Goal: Task Accomplishment & Management: Use online tool/utility

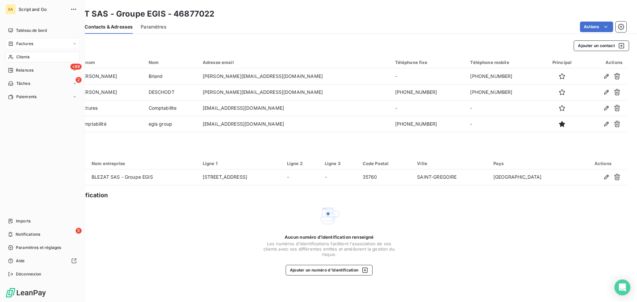
click at [10, 44] on icon at bounding box center [11, 43] width 4 height 4
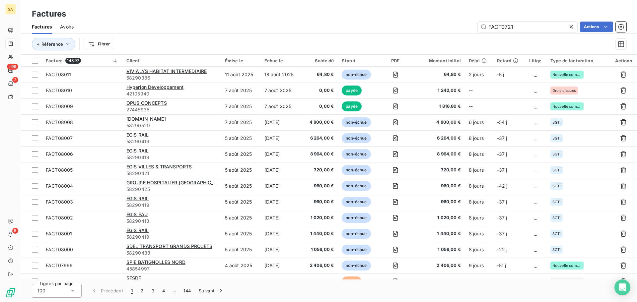
type input "FACT07214"
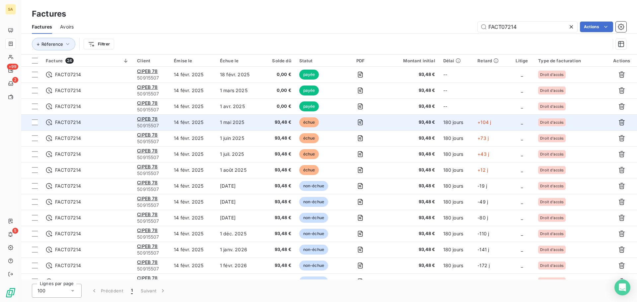
click at [255, 120] on td "1 mai 2025" at bounding box center [239, 122] width 46 height 16
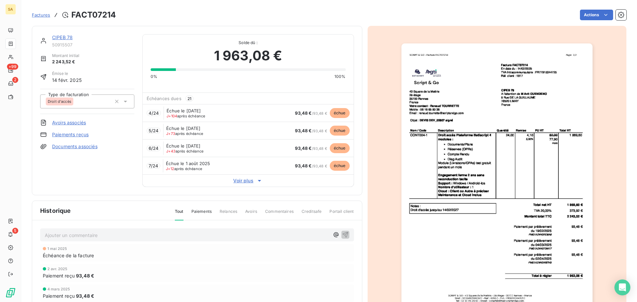
click at [121, 237] on p "Ajouter un commentaire ﻿" at bounding box center [187, 235] width 285 height 8
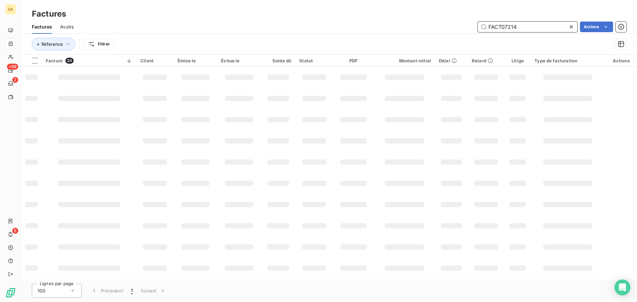
drag, startPoint x: 522, startPoint y: 26, endPoint x: 472, endPoint y: 26, distance: 49.8
click at [472, 26] on div "FACT07214 Actions" at bounding box center [354, 27] width 545 height 11
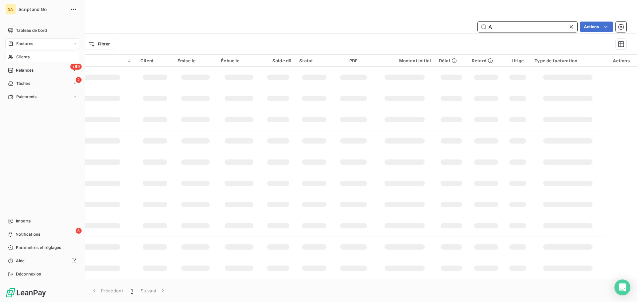
type input "A"
click at [8, 59] on div "Clients" at bounding box center [42, 57] width 74 height 11
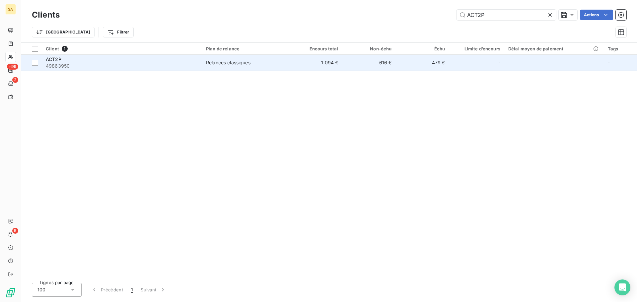
type input "ACT2P"
click at [148, 62] on div "ACT2P" at bounding box center [122, 59] width 152 height 7
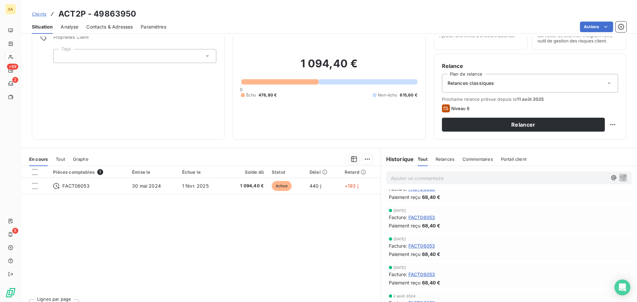
scroll to position [33, 0]
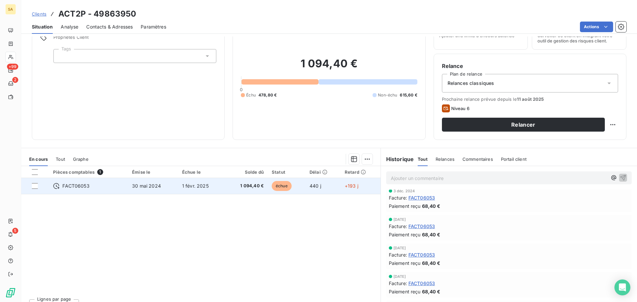
click at [134, 186] on span "30 mai 2024" at bounding box center [146, 186] width 29 height 6
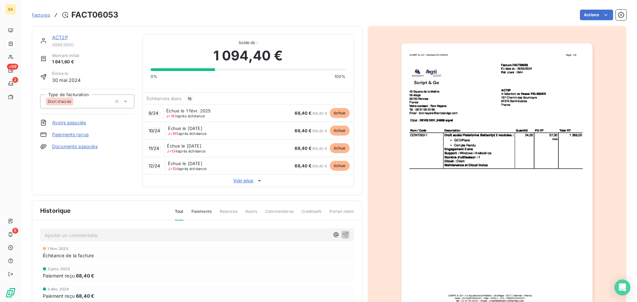
click at [60, 37] on link "ACT2P" at bounding box center [60, 38] width 16 height 6
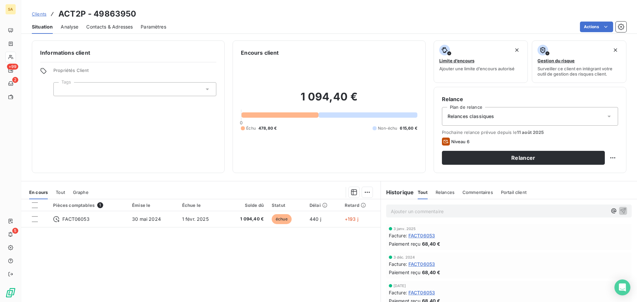
click at [100, 27] on span "Contacts & Adresses" at bounding box center [109, 27] width 46 height 7
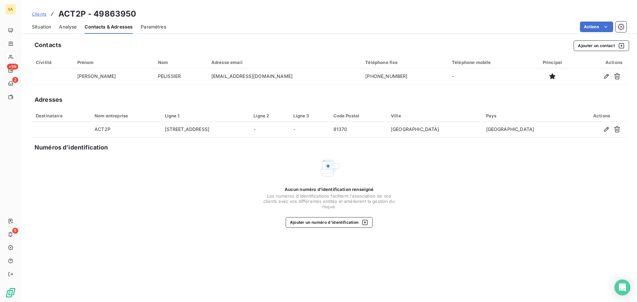
click at [69, 28] on span "Analyse" at bounding box center [68, 27] width 18 height 7
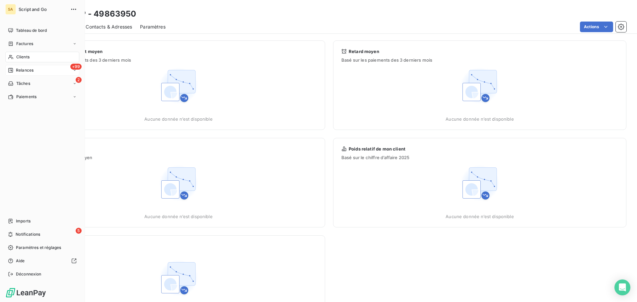
click at [24, 69] on span "Relances" at bounding box center [25, 70] width 18 height 6
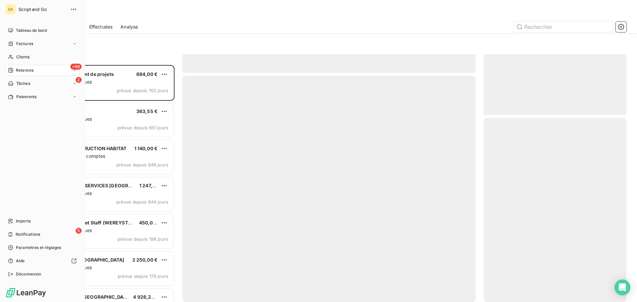
scroll to position [232, 138]
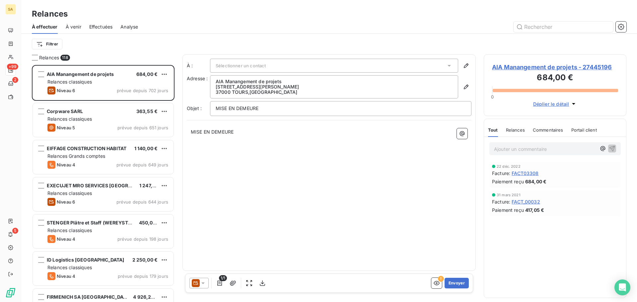
click at [100, 27] on span "Effectuées" at bounding box center [101, 27] width 24 height 7
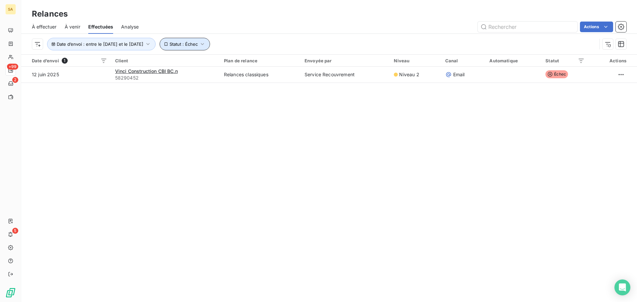
click at [206, 41] on icon "button" at bounding box center [202, 44] width 7 height 7
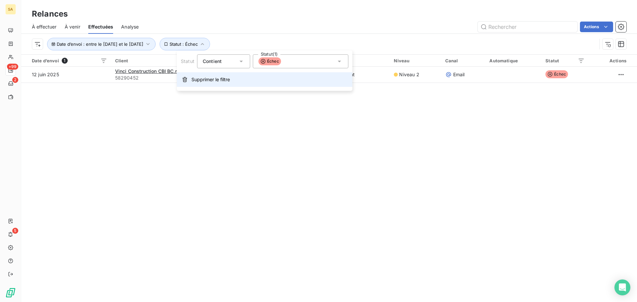
click at [192, 78] on span "Supprimer le filtre" at bounding box center [210, 79] width 38 height 7
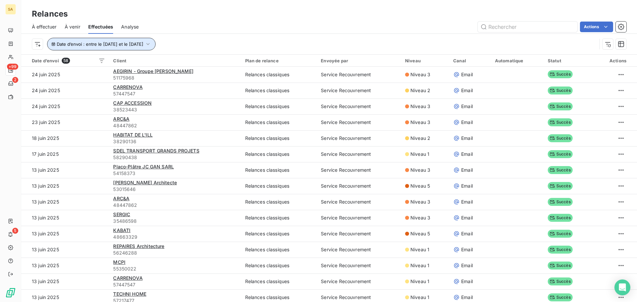
click at [151, 42] on icon "button" at bounding box center [148, 44] width 7 height 7
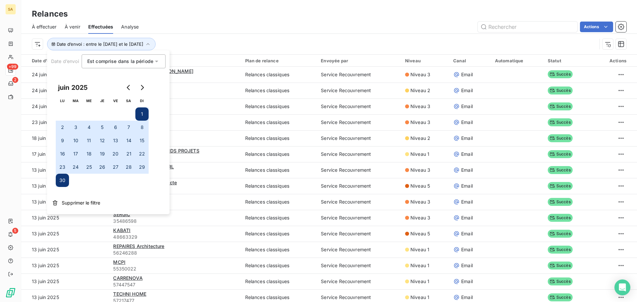
click at [202, 41] on div "Date d’envoi : entre le [DATE] et le [DATE]" at bounding box center [314, 44] width 565 height 13
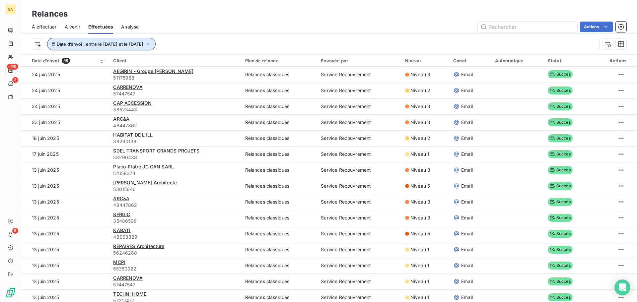
click at [63, 42] on span "Date d’envoi : entre le [DATE] et le [DATE]" at bounding box center [100, 43] width 87 height 5
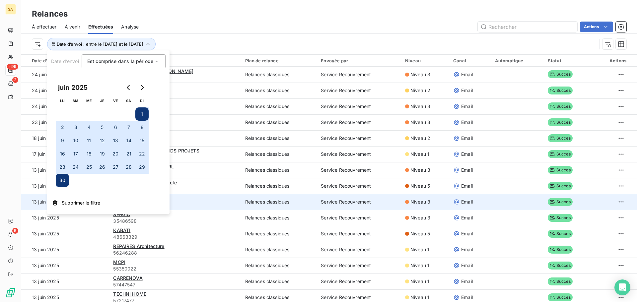
click at [54, 202] on icon "button" at bounding box center [54, 202] width 5 height 5
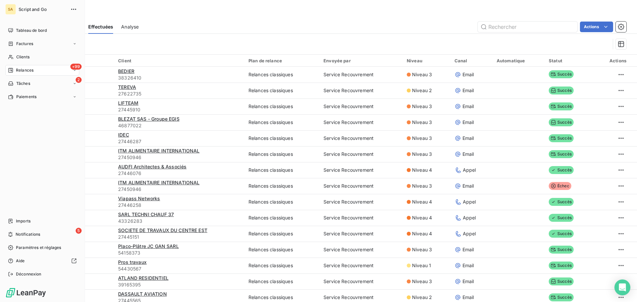
click at [11, 68] on icon at bounding box center [10, 70] width 5 height 5
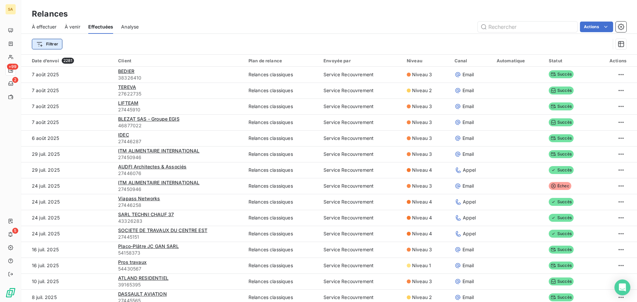
click at [52, 42] on html "SA +99 2 5 Relances À effectuer À venir Effectuées Analyse Actions Filtrer Date…" at bounding box center [318, 151] width 637 height 302
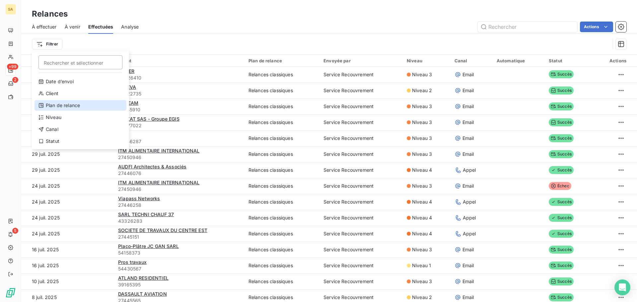
click at [70, 107] on div "Plan de relance" at bounding box center [81, 105] width 92 height 11
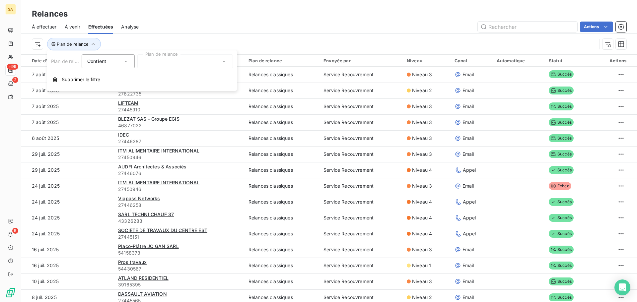
click at [155, 60] on div at bounding box center [185, 61] width 96 height 14
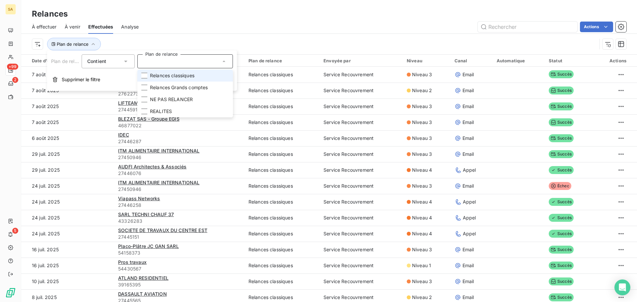
click at [168, 35] on div "Plan de relance" at bounding box center [329, 44] width 595 height 21
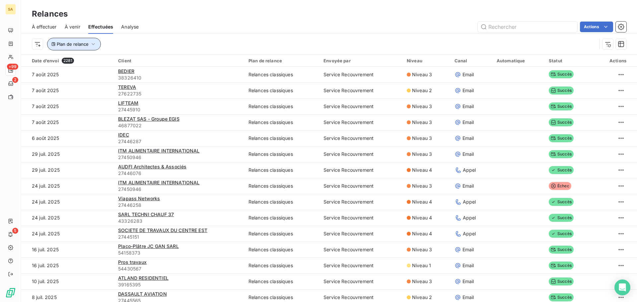
click at [77, 44] on span "Plan de relance" at bounding box center [73, 43] width 32 height 5
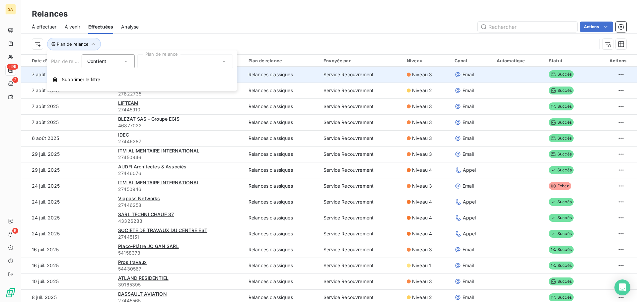
click at [66, 82] on span "Supprimer le filtre" at bounding box center [81, 79] width 38 height 7
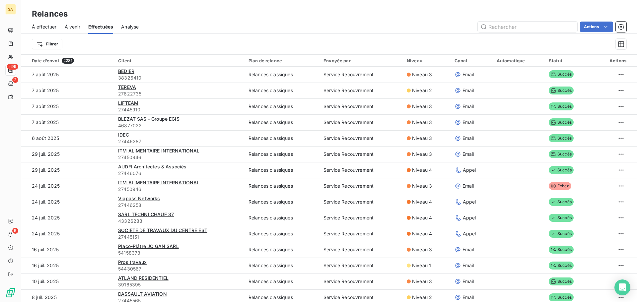
click at [49, 45] on html "SA +99 2 5 Relances À effectuer À venir Effectuées Analyse Actions Filtrer Date…" at bounding box center [318, 151] width 637 height 302
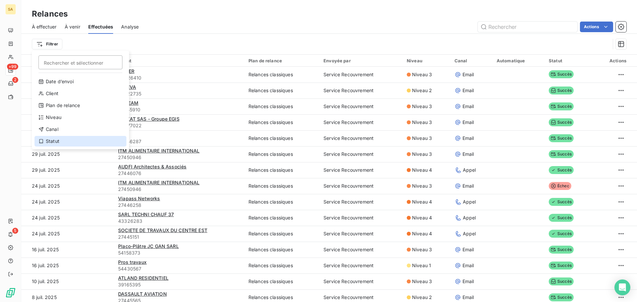
click at [63, 137] on div "Statut" at bounding box center [81, 141] width 92 height 11
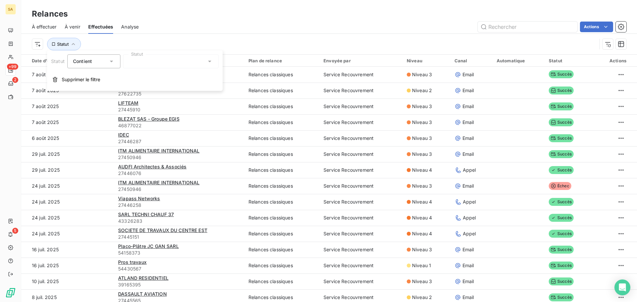
click at [142, 59] on div at bounding box center [171, 61] width 96 height 14
click at [190, 33] on div "À effectuer À venir Effectuées Analyse Actions" at bounding box center [329, 27] width 616 height 14
click at [33, 27] on span "À effectuer" at bounding box center [44, 27] width 25 height 7
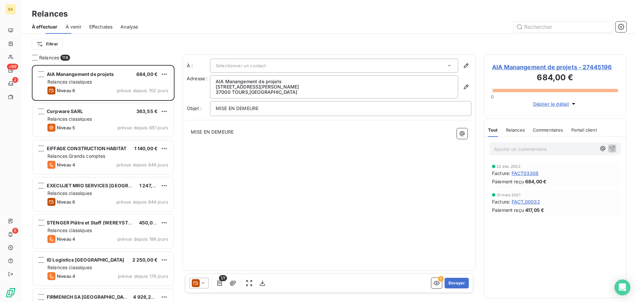
scroll to position [232, 138]
click at [49, 43] on html "SA +99 2 5 Relances À effectuer À venir Effectuées Analyse Filtrer Relances 118…" at bounding box center [318, 151] width 637 height 302
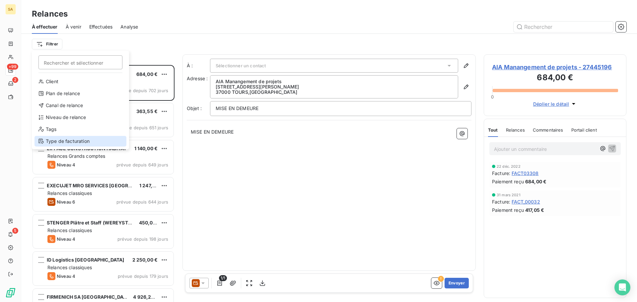
click at [69, 139] on div "Type de facturation" at bounding box center [81, 141] width 92 height 11
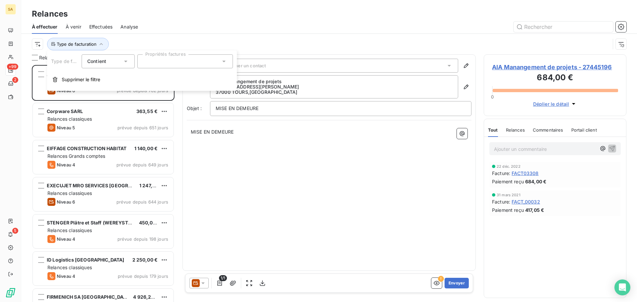
click at [166, 61] on div at bounding box center [185, 61] width 96 height 14
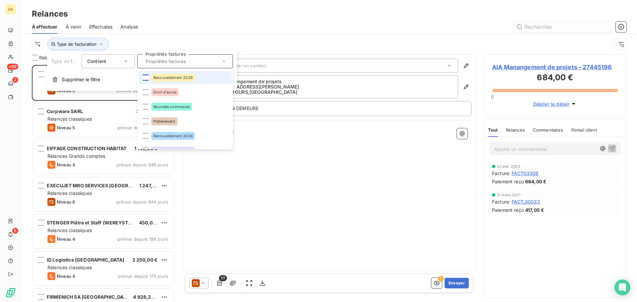
click at [146, 77] on div at bounding box center [146, 78] width 6 height 6
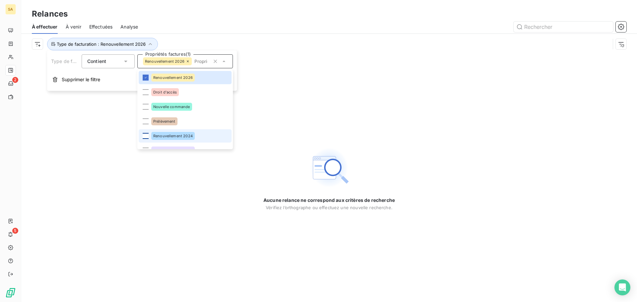
click at [145, 134] on div at bounding box center [146, 136] width 6 height 6
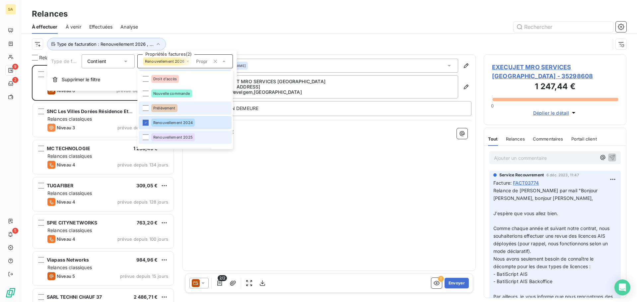
scroll to position [33, 0]
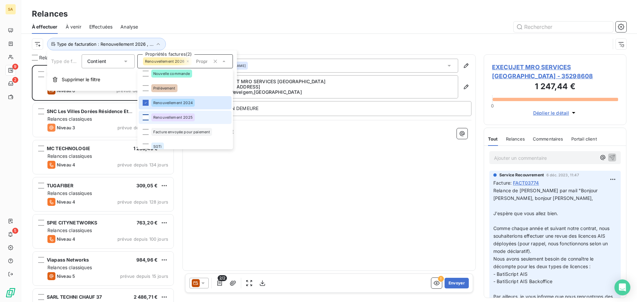
click at [145, 116] on div at bounding box center [146, 117] width 6 height 6
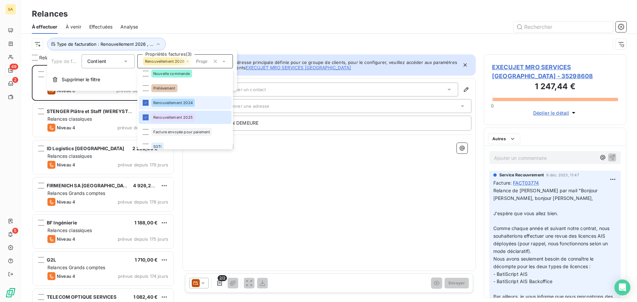
scroll to position [232, 138]
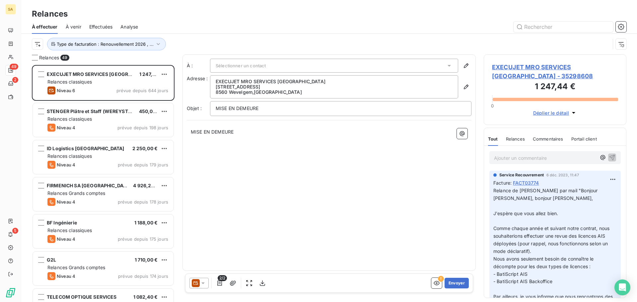
click at [228, 35] on div "Type de facturation : Renouvellement 2026 , ..." at bounding box center [329, 44] width 595 height 21
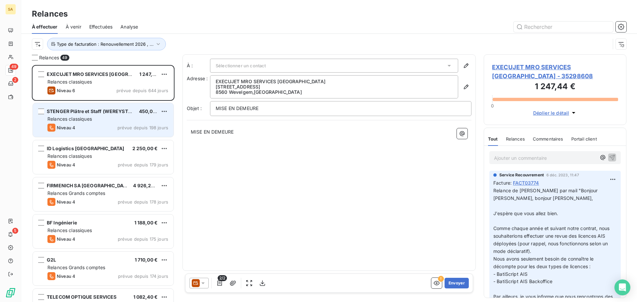
click at [135, 110] on div "STENGER Plâtre et Staff (WEREYSTENGER) 450,00 €" at bounding box center [107, 112] width 121 height 6
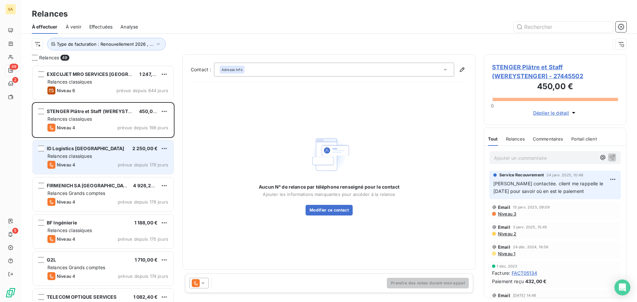
click at [86, 148] on span "ID Logistics [GEOGRAPHIC_DATA]" at bounding box center [86, 149] width 78 height 6
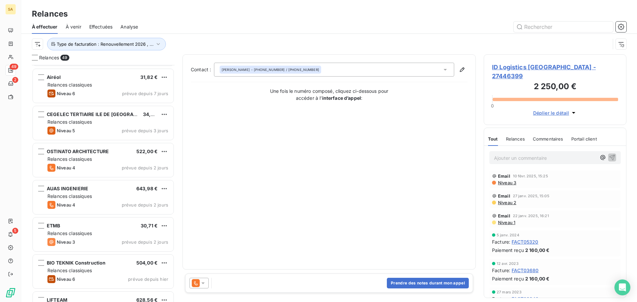
scroll to position [1584, 0]
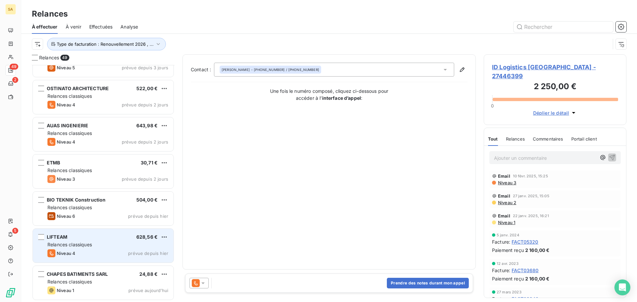
click at [79, 245] on span "Relances classiques" at bounding box center [69, 245] width 44 height 6
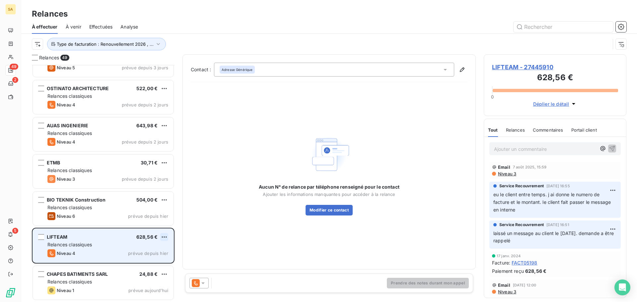
click at [164, 237] on html "SA 49 2 5 Relances À effectuer À venir Effectuées Analyse Type de facturation :…" at bounding box center [318, 151] width 637 height 302
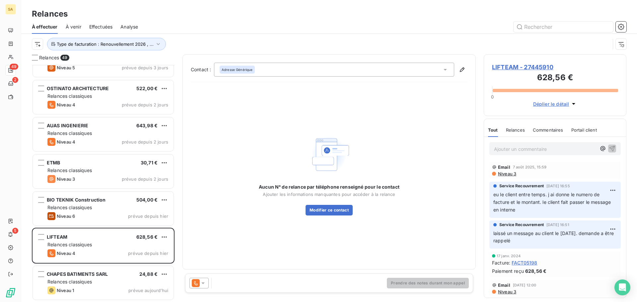
click at [520, 130] on html "SA 49 2 5 Relances À effectuer À venir Effectuées Analyse Type de facturation :…" at bounding box center [318, 151] width 637 height 302
click at [520, 148] on p "Ajouter un commentaire ﻿" at bounding box center [545, 149] width 102 height 8
click at [610, 149] on icon "button" at bounding box center [613, 149] width 6 height 6
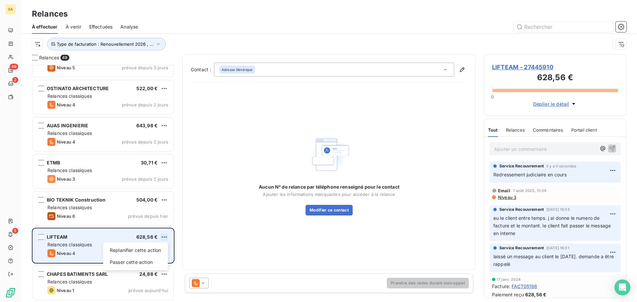
click at [166, 236] on html "SA 49 2 5 Relances À effectuer À venir Effectuées Analyse Type de facturation :…" at bounding box center [318, 151] width 637 height 302
click at [136, 262] on div "Passer cette action" at bounding box center [135, 262] width 59 height 11
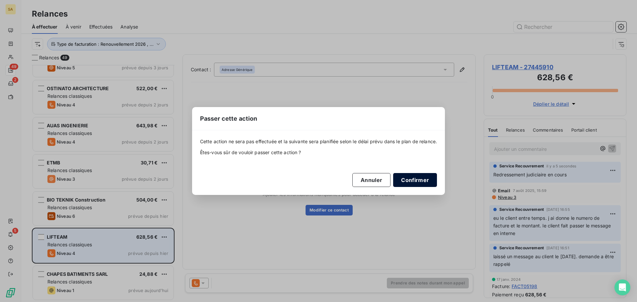
click at [412, 183] on button "Confirmer" at bounding box center [415, 180] width 44 height 14
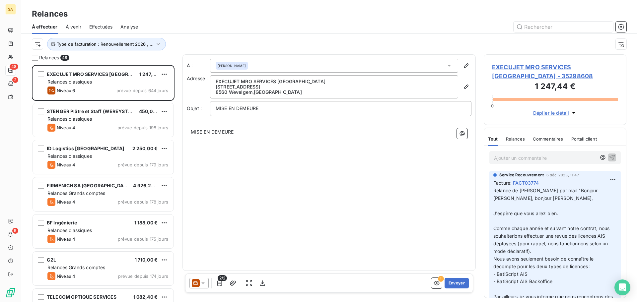
click at [286, 183] on div "À : [PERSON_NAME] Adresse : EXECUJET MRO SERVICES [GEOGRAPHIC_DATA] [STREET_ADD…" at bounding box center [329, 162] width 293 height 217
click at [129, 44] on span "Type de facturation : Renouvellement 2026 , ..." at bounding box center [105, 43] width 97 height 5
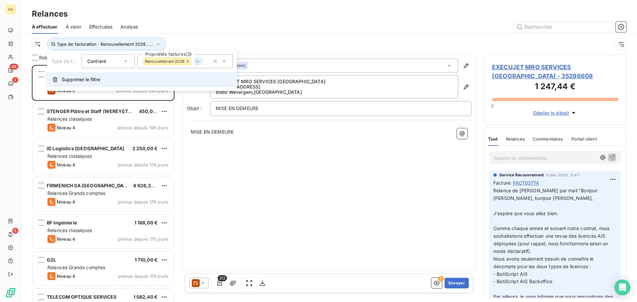
click at [75, 80] on span "Supprimer le filtre" at bounding box center [81, 79] width 38 height 7
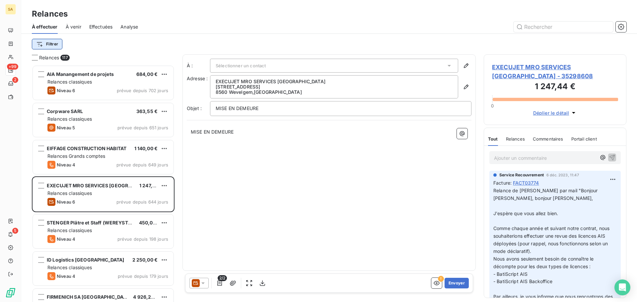
scroll to position [232, 138]
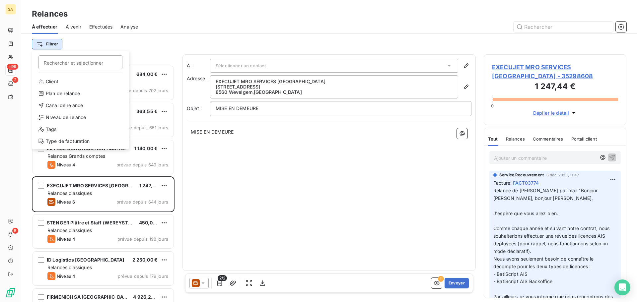
click at [41, 42] on html "SA +99 2 5 Relances À effectuer À venir Effectuées Analyse Filtrer Rechercher e…" at bounding box center [318, 151] width 637 height 302
click at [57, 139] on div "Type de facturation" at bounding box center [81, 141] width 92 height 11
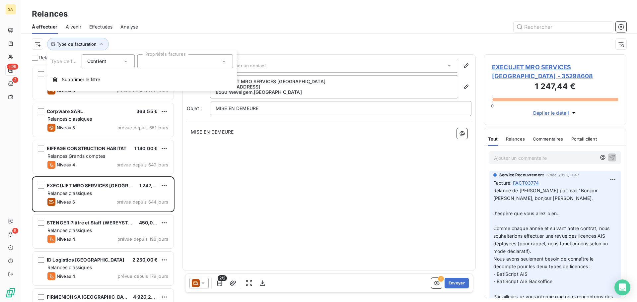
click at [159, 58] on div at bounding box center [185, 61] width 96 height 14
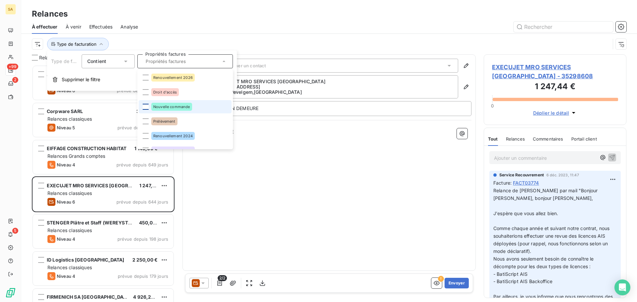
click at [143, 107] on div at bounding box center [146, 107] width 6 height 6
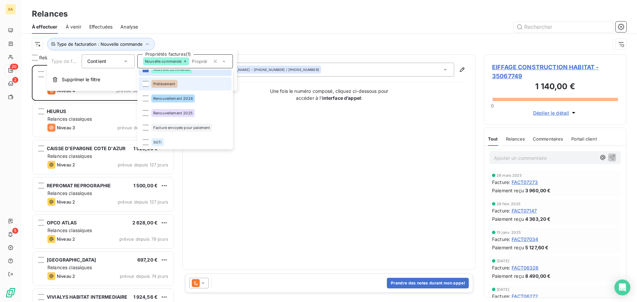
scroll to position [38, 0]
click at [146, 128] on div at bounding box center [146, 127] width 6 height 6
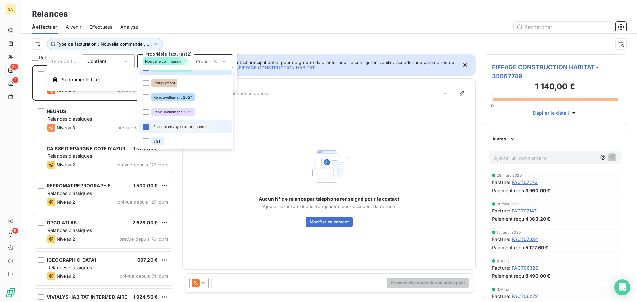
scroll to position [232, 138]
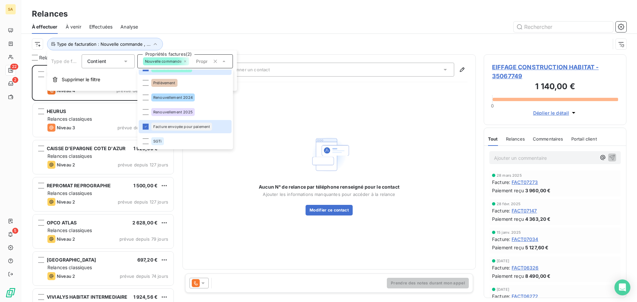
click at [288, 103] on div "Aucun N° de relance par téléphone renseigné pour le contact Ajouter les informa…" at bounding box center [329, 175] width 277 height 174
